Goal: Task Accomplishment & Management: Manage account settings

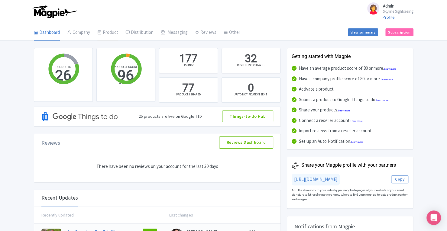
click at [108, 37] on link "Product" at bounding box center [107, 32] width 21 height 17
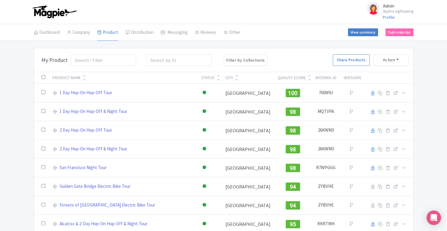
click at [386, 18] on link "Profile" at bounding box center [389, 17] width 12 height 5
click at [77, 94] on link "1 Day Hop-On Hop-Off Tour" at bounding box center [86, 92] width 53 height 7
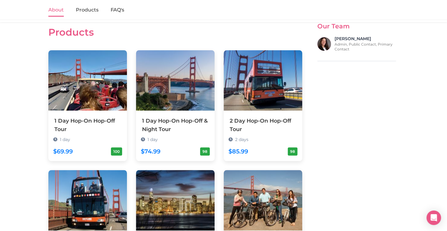
scroll to position [326, 0]
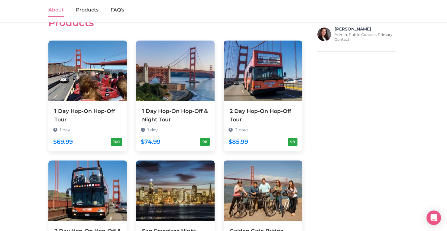
click at [100, 77] on img at bounding box center [87, 70] width 79 height 60
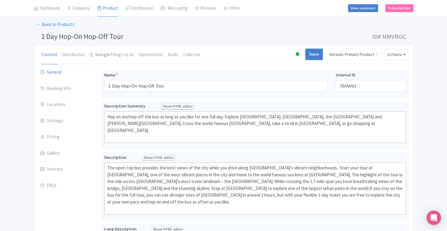
scroll to position [31, 0]
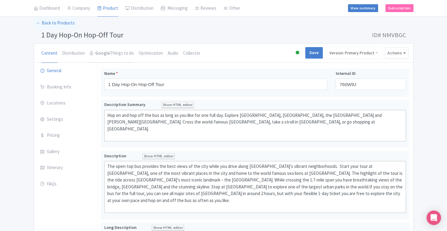
click at [113, 53] on link "Google Things to do" at bounding box center [112, 53] width 44 height 19
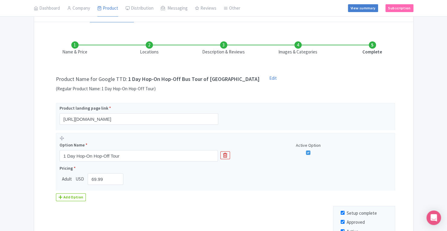
scroll to position [79, 0]
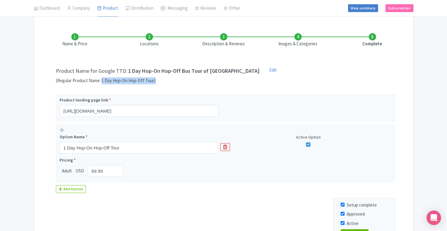
drag, startPoint x: 102, startPoint y: 81, endPoint x: 154, endPoint y: 80, distance: 52.0
click at [154, 80] on span "(Regular Product Name: 1 Day Hop-On Hop-Off Tour)" at bounding box center [158, 80] width 204 height 7
click at [128, 70] on h4 "1 Day Hop-On Hop-Off Bus Tour of San Francisco" at bounding box center [193, 71] width 131 height 6
click at [148, 38] on li "Locations" at bounding box center [149, 40] width 74 height 14
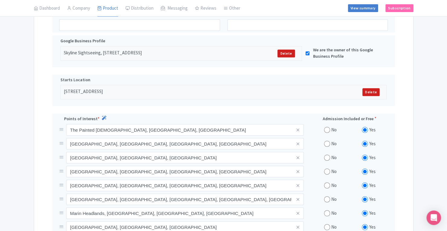
scroll to position [145, 0]
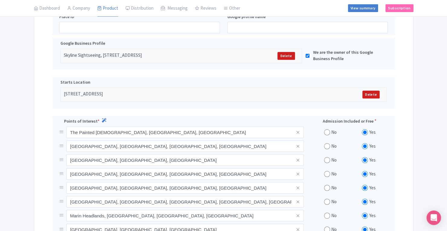
drag, startPoint x: 63, startPoint y: 55, endPoint x: 185, endPoint y: 54, distance: 122.1
click at [185, 54] on div "Skyline Sightseeing, 99 Jefferson Street, United States of America" at bounding box center [152, 56] width 176 height 8
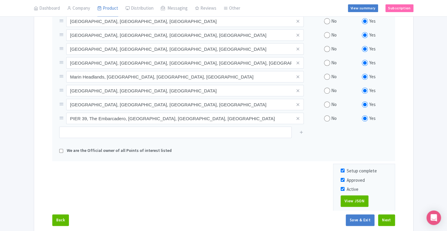
scroll to position [287, 0]
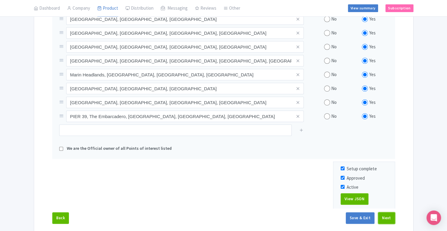
click at [392, 215] on button "Next" at bounding box center [386, 217] width 17 height 11
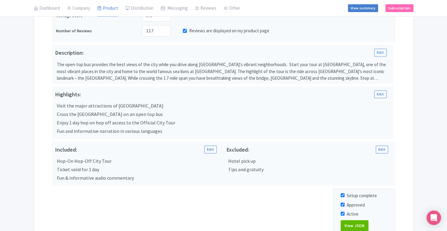
scroll to position [156, 0]
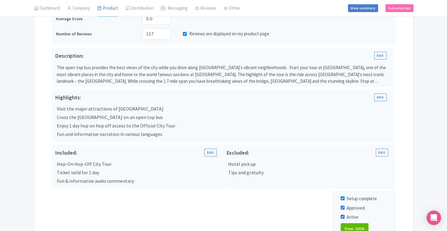
click at [439, 153] on div "Success Product Saved ← Back to Products 1 Day Hop-On Hop-Off Tour ID# NMVBGC C…" at bounding box center [223, 78] width 447 height 372
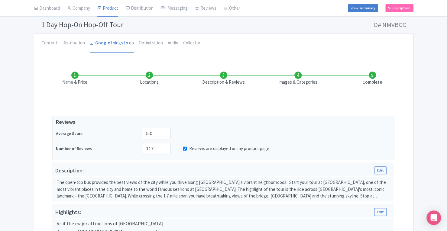
scroll to position [42, 0]
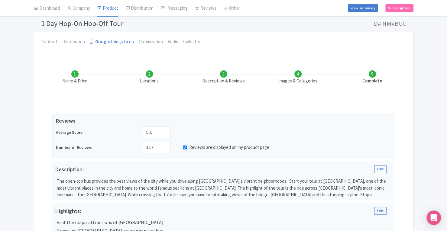
click at [297, 73] on li "Images & Categories" at bounding box center [298, 77] width 74 height 14
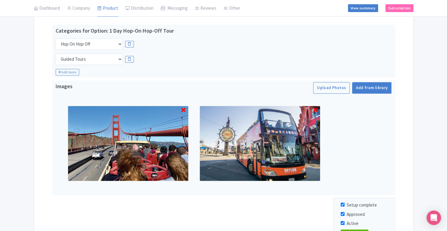
scroll to position [128, 0]
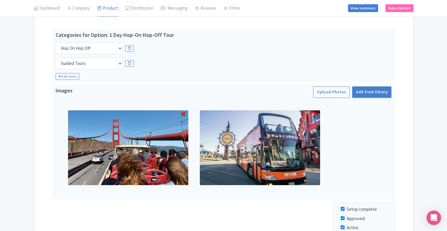
click at [70, 78] on icon "Add more" at bounding box center [68, 76] width 24 height 7
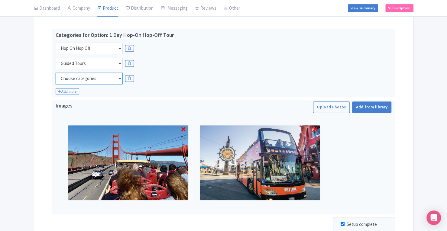
click at [86, 79] on select "Choose categories Adults Only Animals Audio Guide Beaches Bike Tours Boat Tours…" at bounding box center [89, 78] width 67 height 11
click at [143, 78] on div "Choose categories Adults Only Animals Audio Guide Beaches Bike Tours Boat Tours…" at bounding box center [224, 78] width 336 height 11
click at [82, 80] on select "Choose categories Adults Only Animals Audio Guide Beaches Bike Tours Boat Tours…" at bounding box center [89, 78] width 67 height 11
click at [139, 86] on div "Categories for Option: 1 Day Hop-On Hop-Off Tour Choose categories Adults Only …" at bounding box center [223, 63] width 343 height 68
click at [130, 79] on icon at bounding box center [129, 78] width 9 height 7
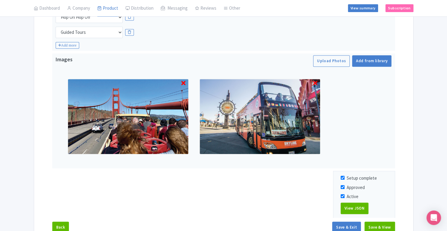
scroll to position [195, 0]
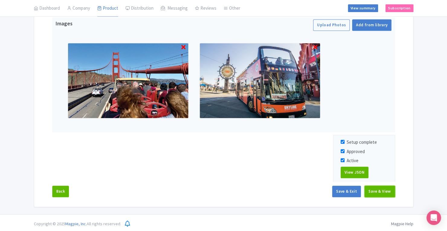
click at [375, 191] on button "Save & View" at bounding box center [379, 191] width 30 height 11
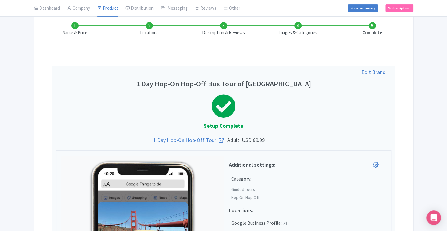
scroll to position [90, 0]
